Goal: Information Seeking & Learning: Find specific fact

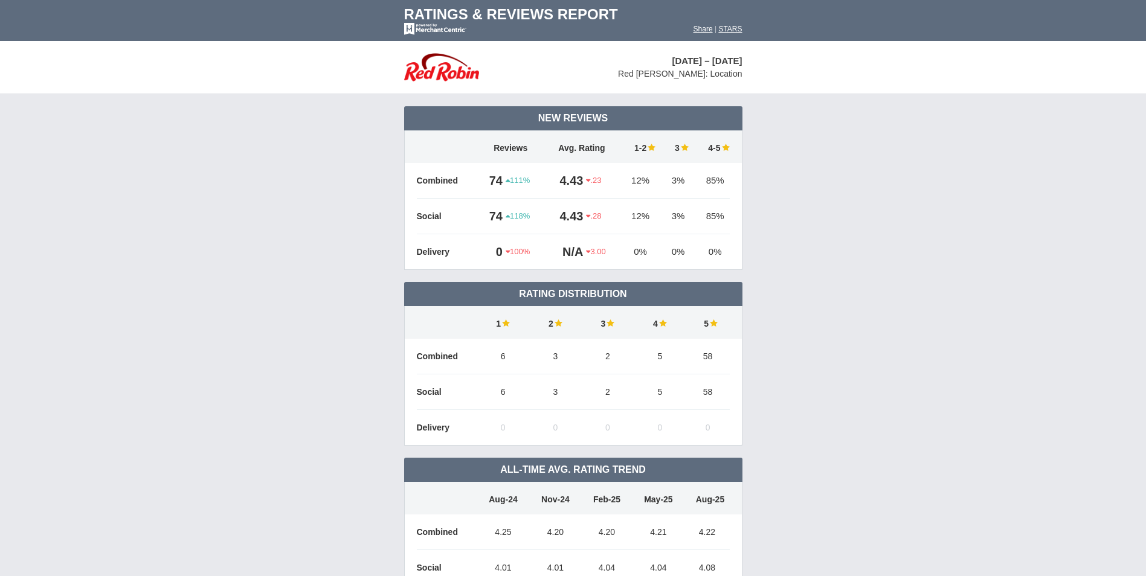
scroll to position [880, 0]
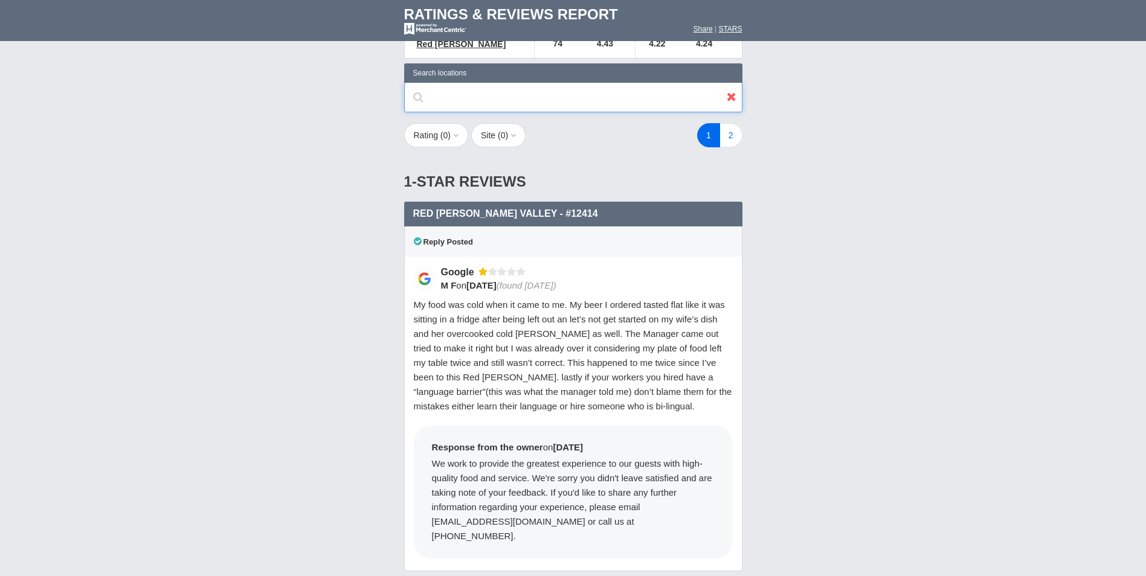
click at [648, 82] on input "text" at bounding box center [573, 97] width 338 height 30
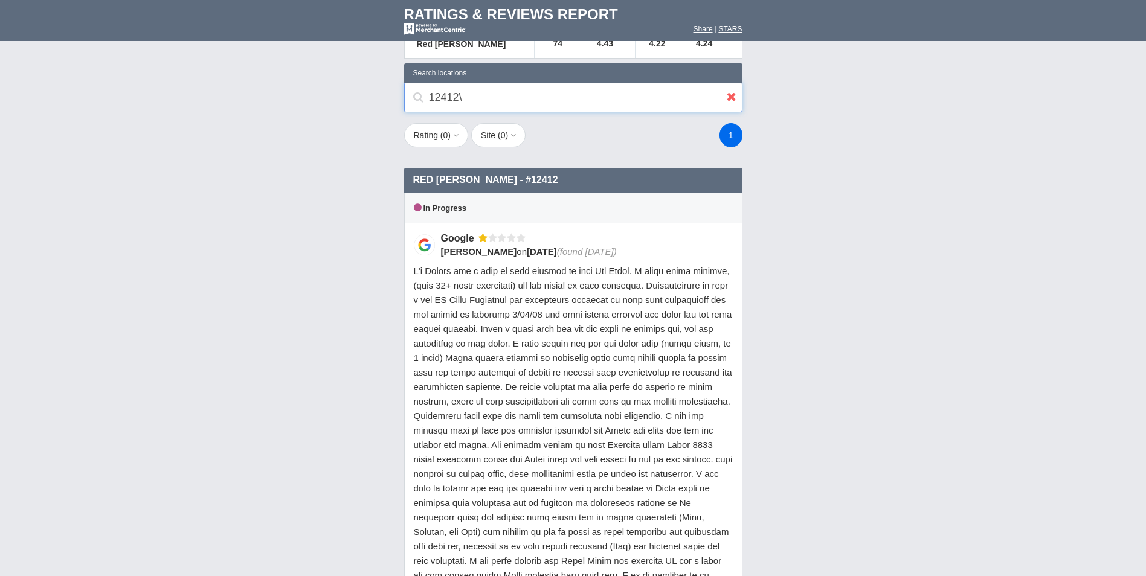
scroll to position [562, 0]
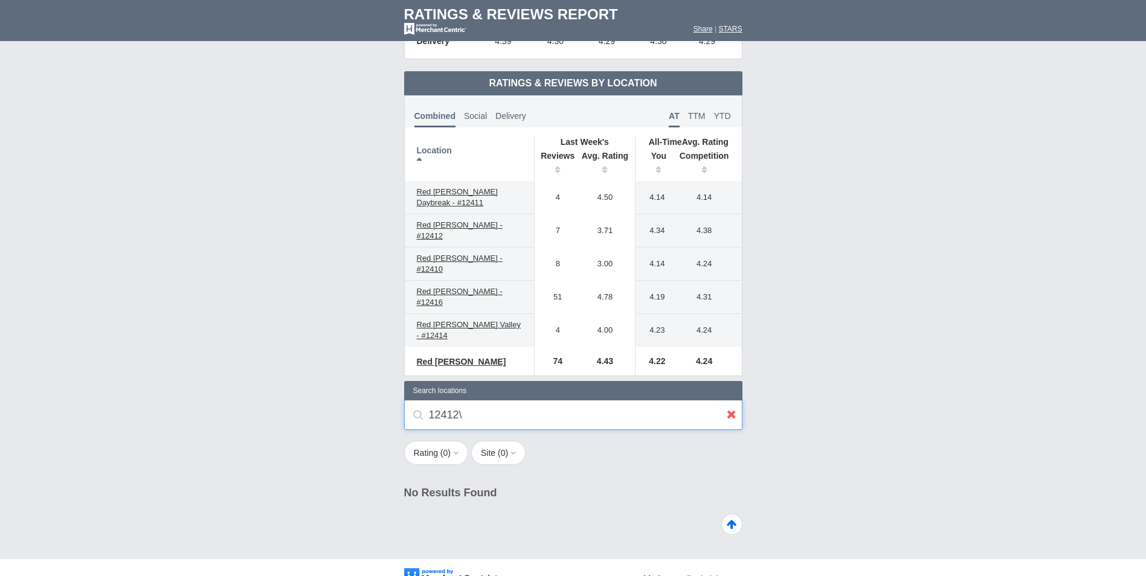
type input "12412"
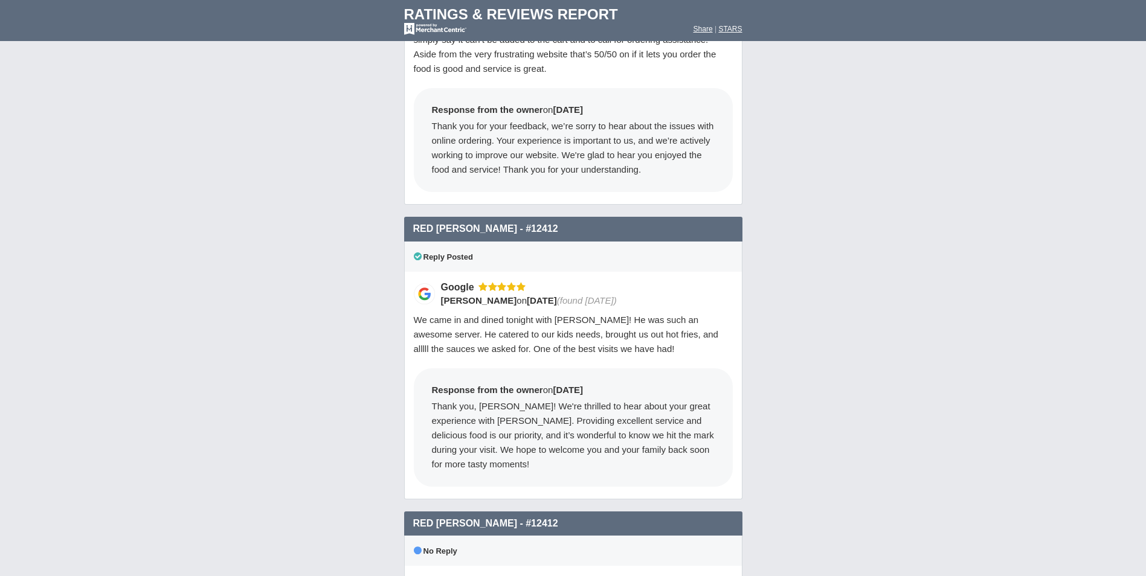
scroll to position [2209, 0]
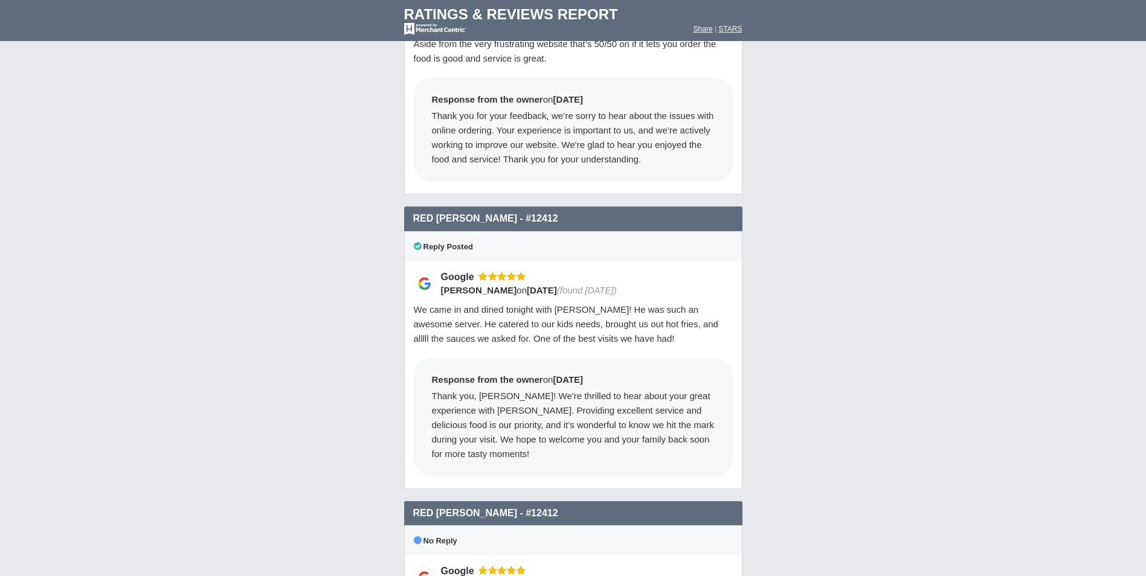
click at [786, 466] on div "Loading Reviews... 12412 Search locations Rating ( 0 ) 1 2 3 4 5 0 ) Group Soci…" at bounding box center [573, 108] width 1146 height 2728
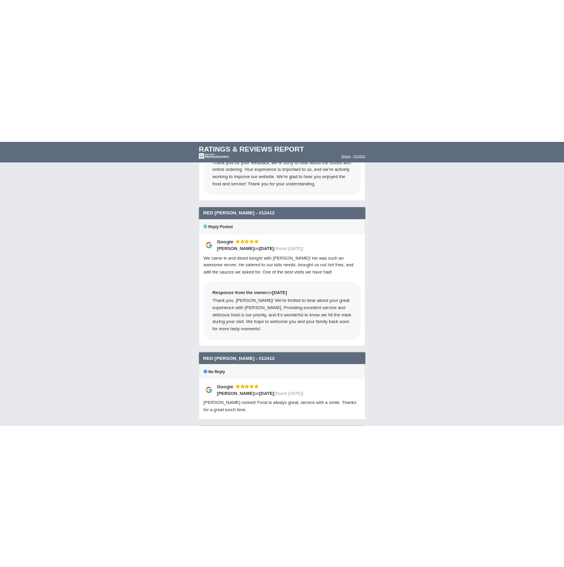
scroll to position [2269, 0]
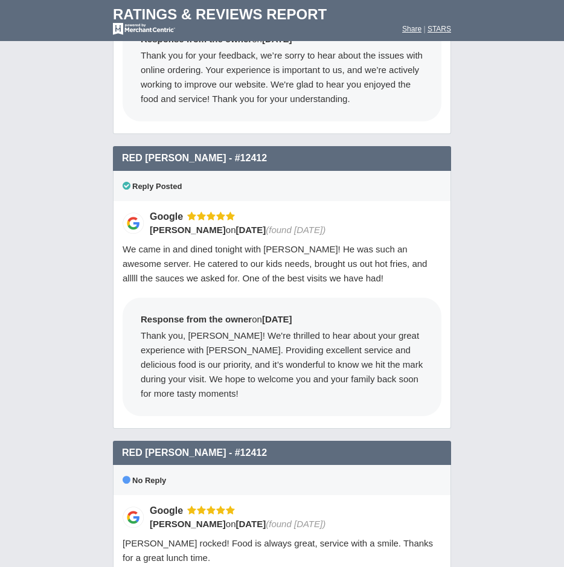
drag, startPoint x: 143, startPoint y: 307, endPoint x: 416, endPoint y: 359, distance: 278.0
click at [416, 359] on div "Thank you, [PERSON_NAME]! We're thrilled to hear about your great experience wi…" at bounding box center [282, 365] width 283 height 72
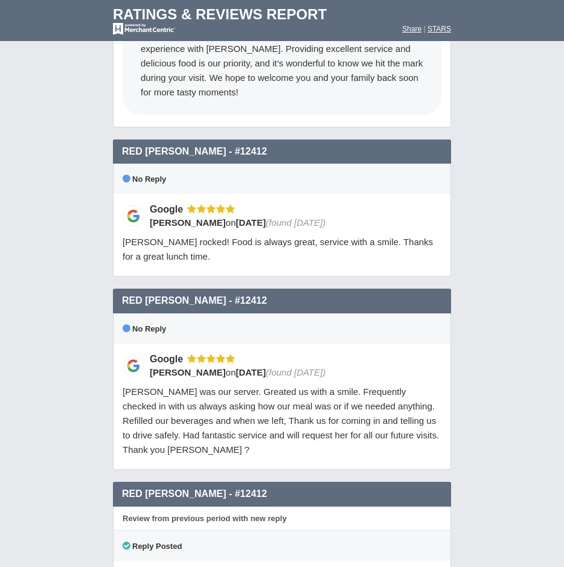
scroll to position [2571, 0]
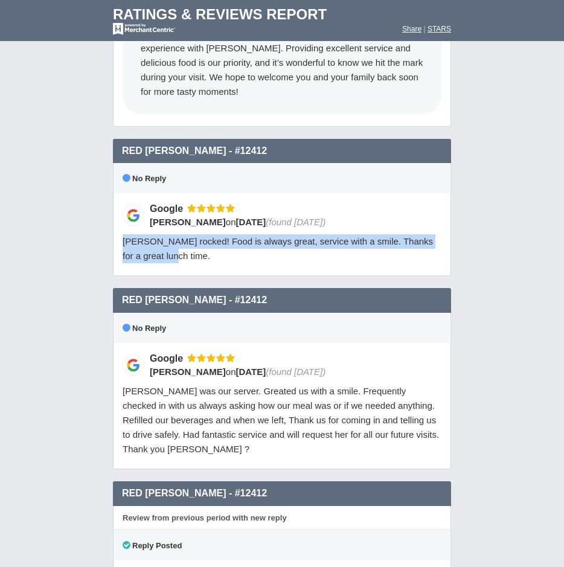
drag, startPoint x: 121, startPoint y: 213, endPoint x: 425, endPoint y: 225, distance: 303.4
click at [425, 225] on div "Google [PERSON_NAME] on [DATE] (found [DATE]) [PERSON_NAME] rocked! Food is alw…" at bounding box center [282, 234] width 338 height 83
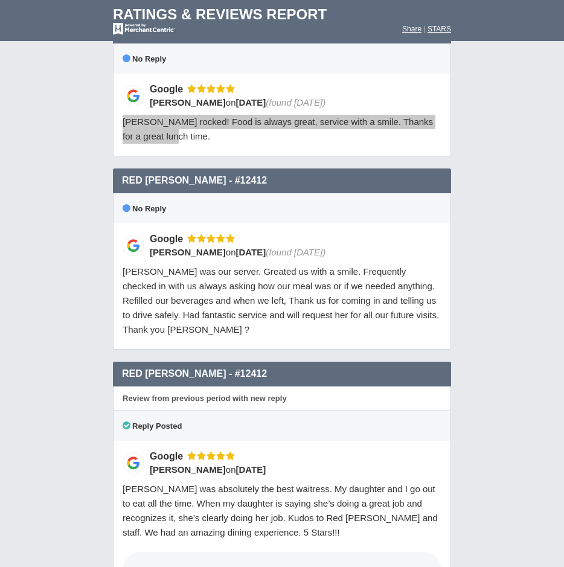
scroll to position [2692, 0]
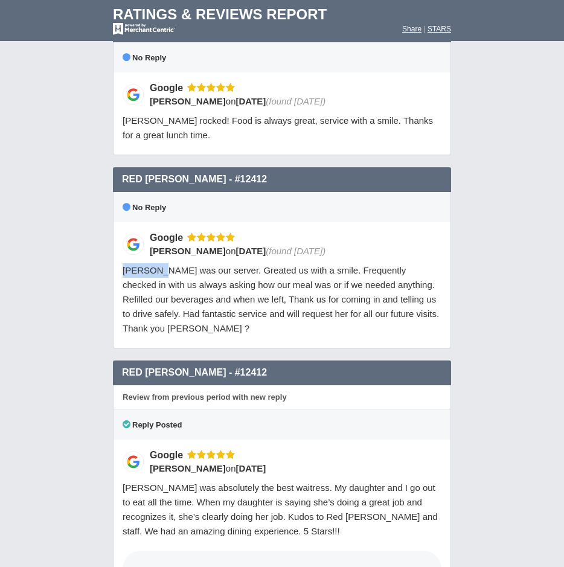
drag, startPoint x: 121, startPoint y: 242, endPoint x: 158, endPoint y: 243, distance: 36.9
click at [158, 243] on div "Google [PERSON_NAME] on [DATE] (found [DATE]) [PERSON_NAME] was our server. Gre…" at bounding box center [282, 285] width 338 height 126
drag, startPoint x: 158, startPoint y: 243, endPoint x: 172, endPoint y: 277, distance: 36.6
click at [172, 277] on div "[PERSON_NAME] was our server. Greated us with a smile. Frequently checked in wi…" at bounding box center [282, 299] width 319 height 72
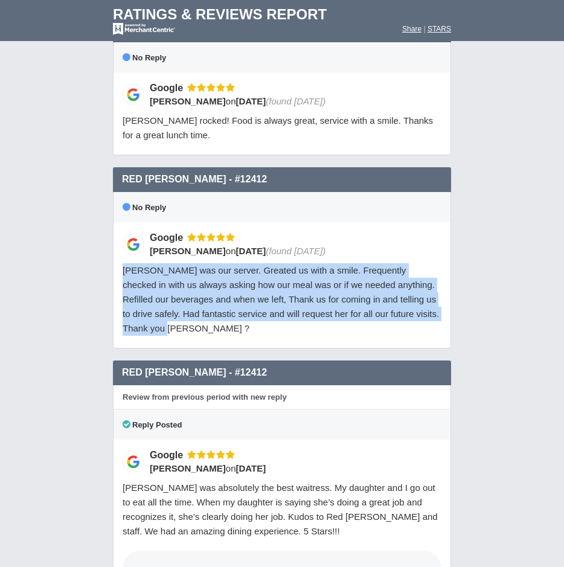
drag, startPoint x: 121, startPoint y: 242, endPoint x: 163, endPoint y: 306, distance: 76.9
click at [163, 306] on div "Google [PERSON_NAME] on [DATE] (found [DATE]) [PERSON_NAME] was our server. Gre…" at bounding box center [282, 285] width 338 height 126
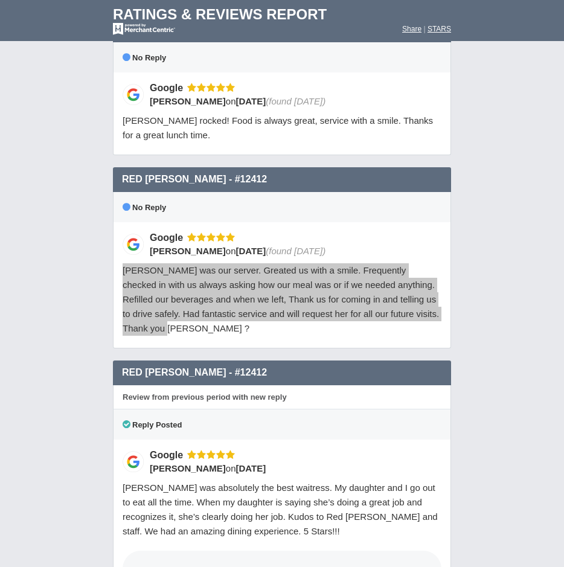
scroll to position [2631, 0]
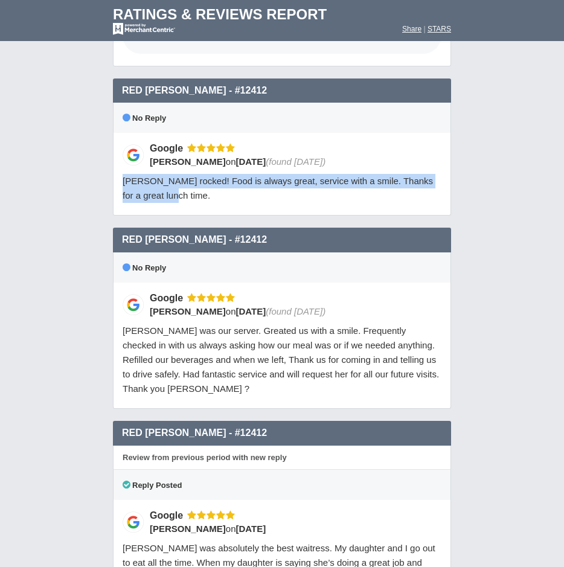
drag, startPoint x: 124, startPoint y: 151, endPoint x: 419, endPoint y: 167, distance: 295.8
click at [419, 174] on div "[PERSON_NAME] rocked! Food is always great, service with a smile. Thanks for a …" at bounding box center [282, 188] width 319 height 29
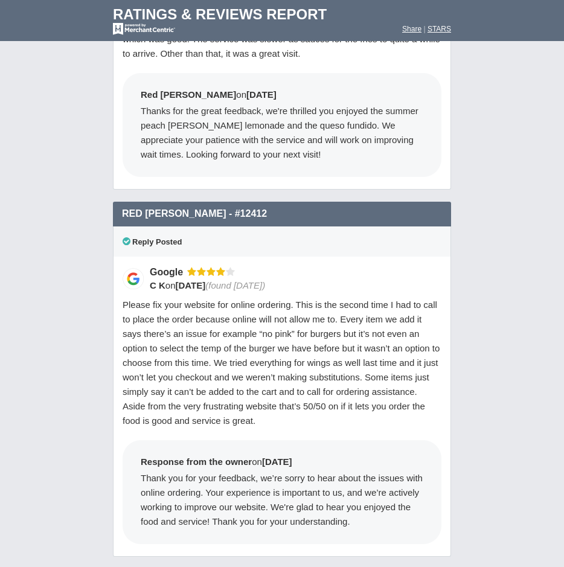
scroll to position [1786, 0]
